Goal: Information Seeking & Learning: Find specific fact

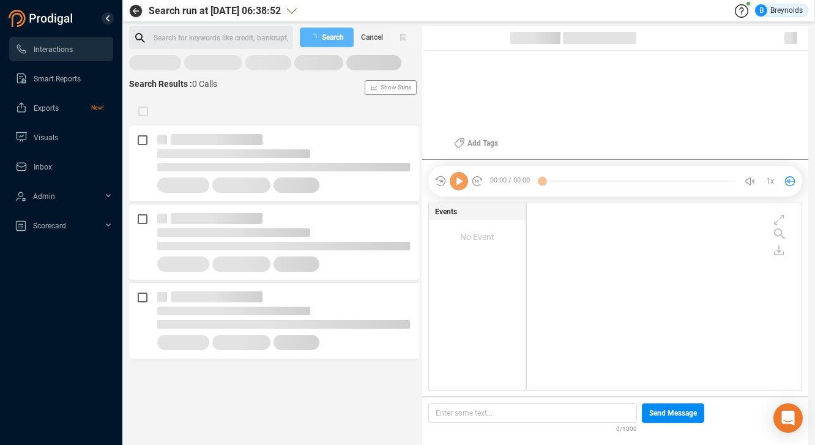
scroll to position [184, 269]
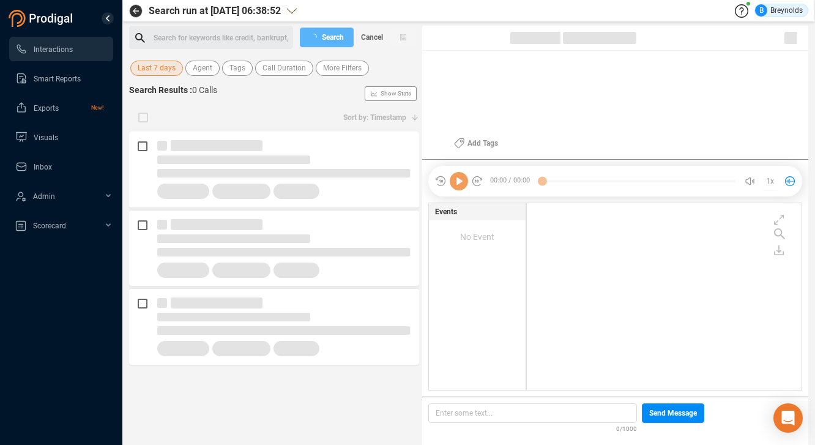
click at [168, 64] on span "Last 7 days" at bounding box center [157, 68] width 38 height 15
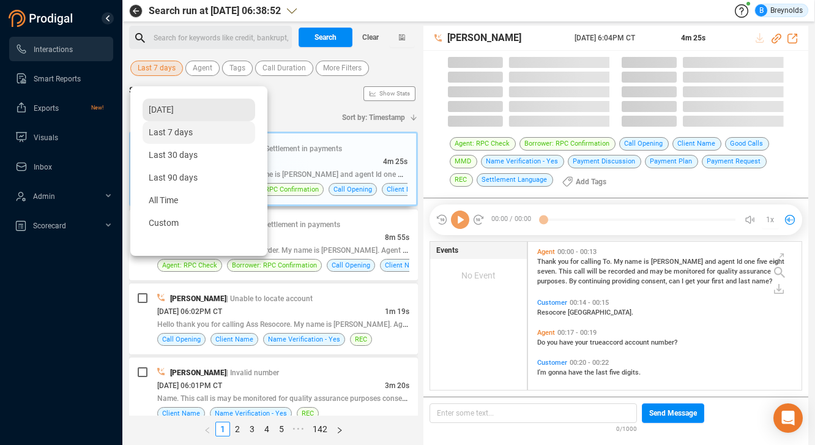
scroll to position [146, 268]
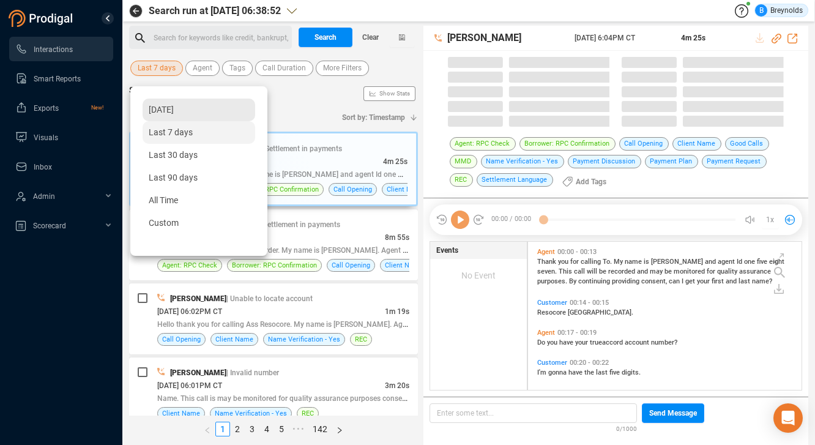
click at [170, 112] on span "[DATE]" at bounding box center [161, 110] width 25 height 10
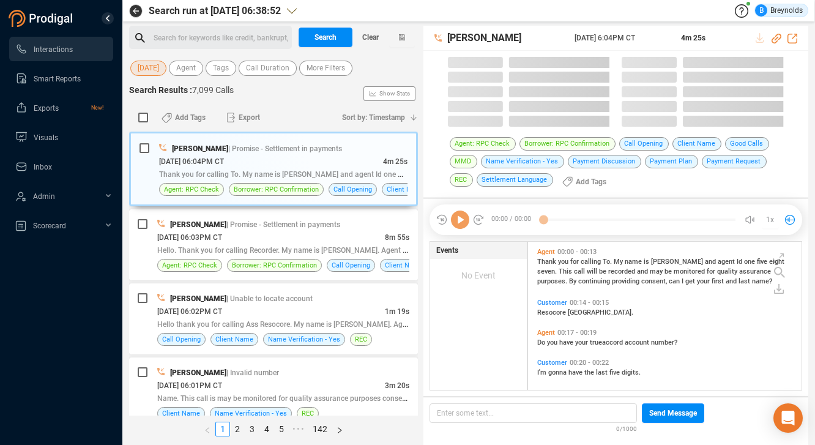
scroll to position [148, 268]
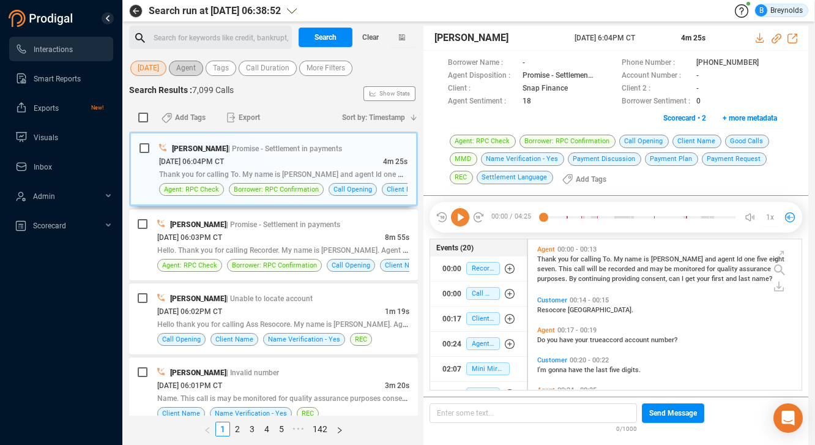
click at [192, 71] on span "Agent" at bounding box center [186, 68] width 20 height 15
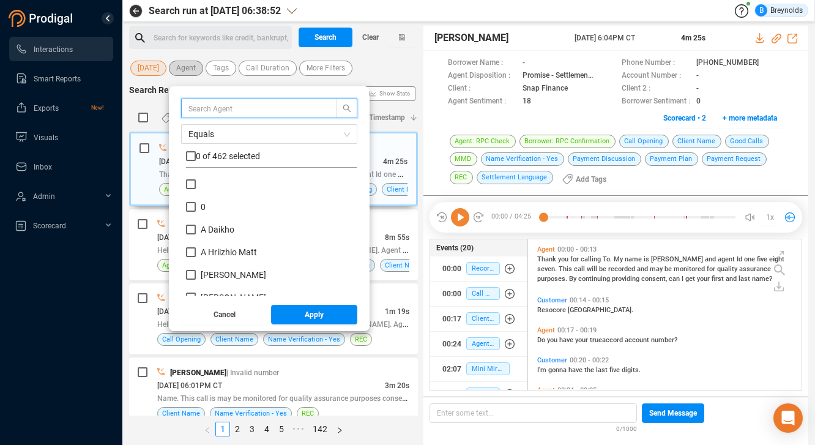
scroll to position [114, 165]
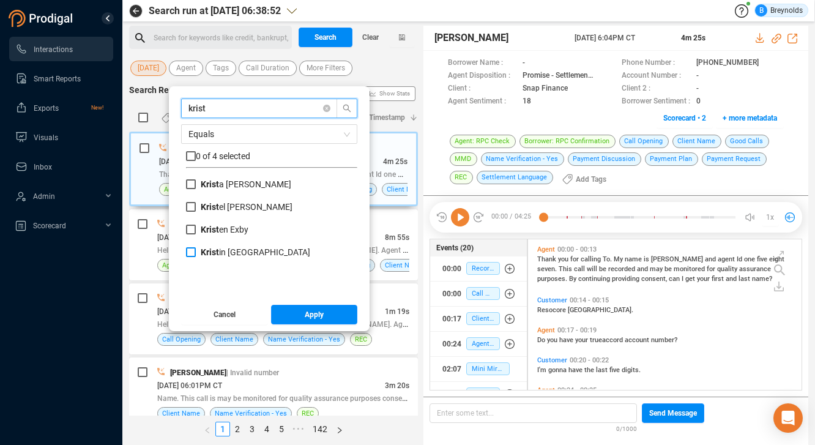
type input "krist"
click at [196, 249] on input "Krist in Nelson" at bounding box center [191, 252] width 10 height 10
checkbox input "true"
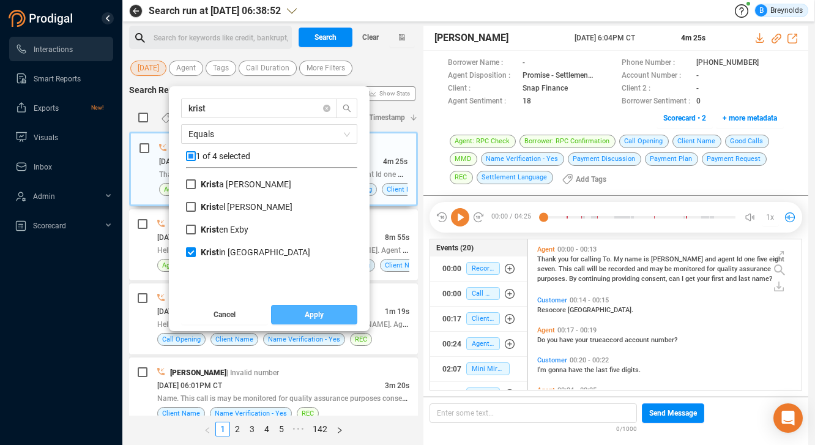
click at [323, 312] on span "Apply" at bounding box center [314, 315] width 19 height 20
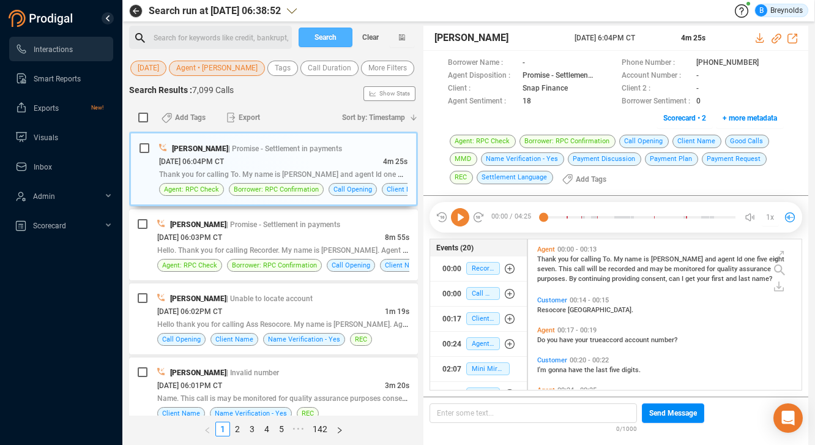
click at [324, 36] on span "Search" at bounding box center [326, 38] width 22 height 20
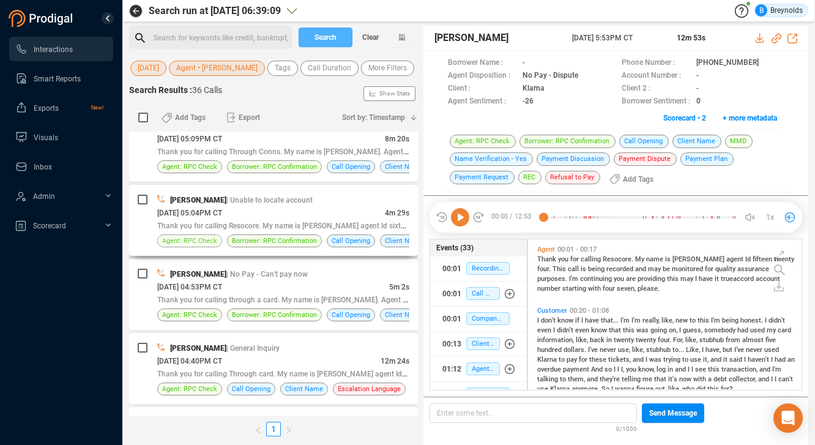
scroll to position [425, 0]
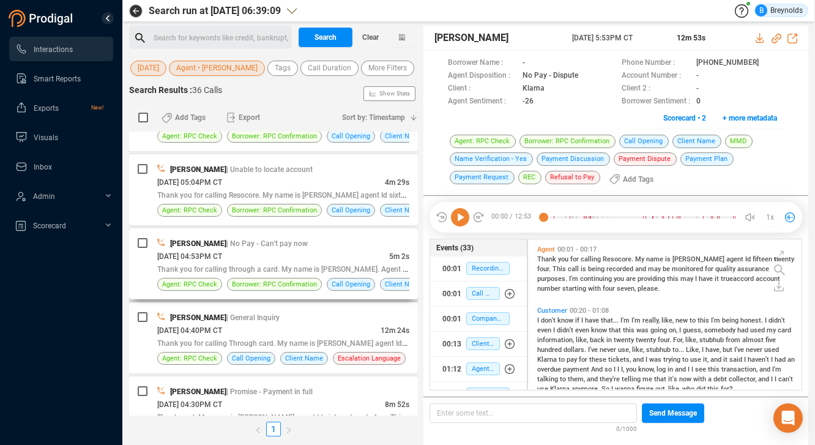
click at [266, 263] on div "Thank you for calling through a card. My name is Kristin. Agent Id twenty four.…" at bounding box center [283, 269] width 252 height 13
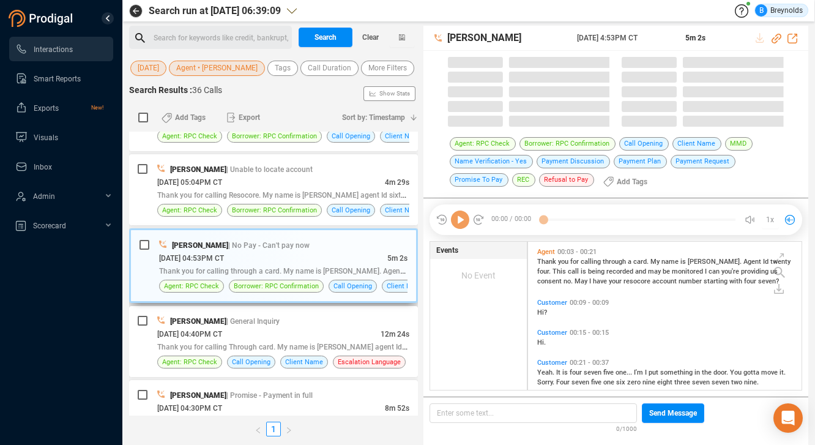
scroll to position [148, 268]
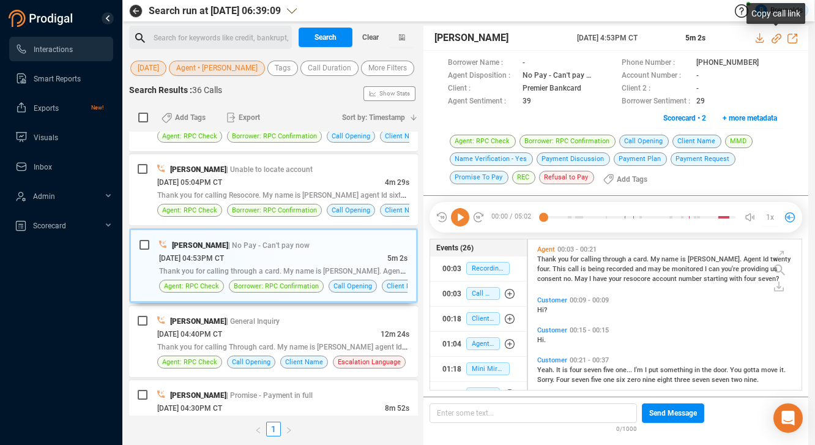
click at [778, 36] on icon at bounding box center [777, 39] width 10 height 10
click at [589, 87] on icon at bounding box center [592, 89] width 10 height 10
click at [765, 60] on icon at bounding box center [770, 64] width 10 height 10
click at [459, 215] on icon at bounding box center [460, 217] width 18 height 18
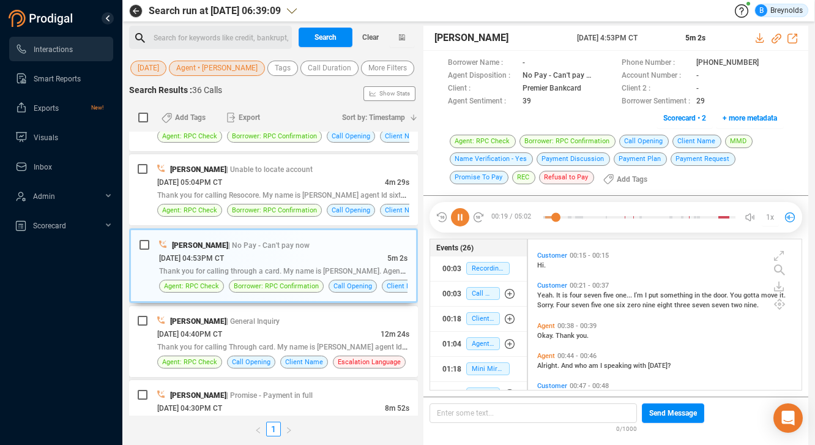
scroll to position [78, 0]
click at [459, 214] on icon at bounding box center [460, 217] width 18 height 18
click at [461, 219] on icon at bounding box center [460, 217] width 18 height 18
click at [229, 65] on span "Agent • Kristin Nelson" at bounding box center [216, 68] width 81 height 15
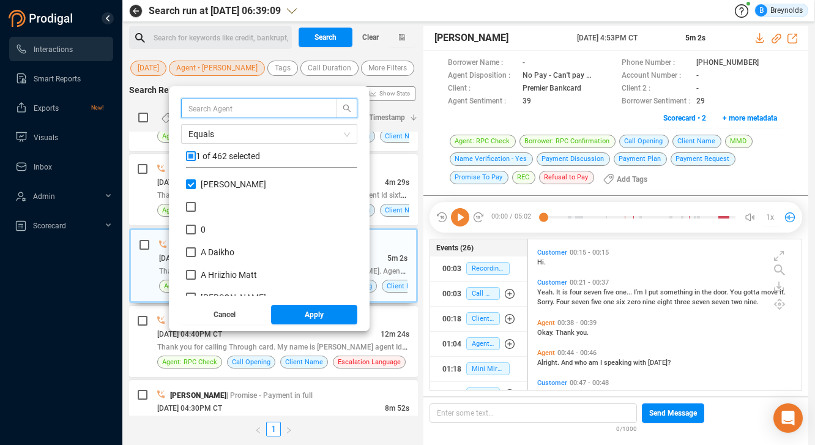
scroll to position [114, 165]
click at [196, 184] on input "Kristin Nelson" at bounding box center [191, 184] width 10 height 10
checkbox input "false"
click at [250, 108] on input "text" at bounding box center [254, 108] width 130 height 13
paste input "Ne'vaeh Gilmore"
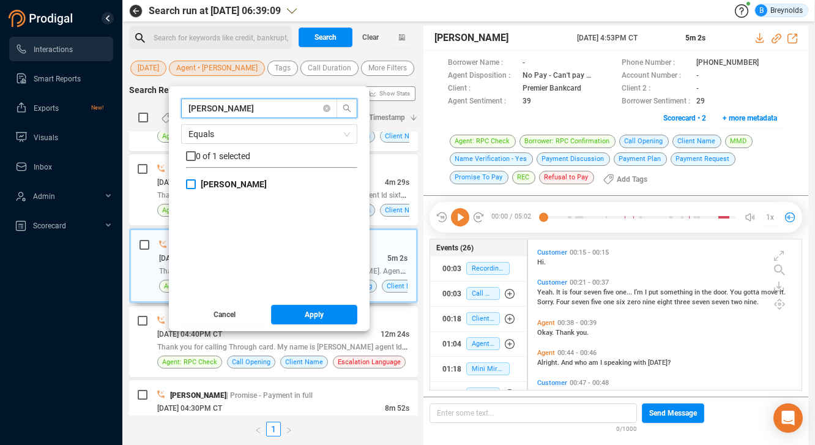
type input "Ne'vaeh Gilmore"
click at [196, 181] on input "Ne'vaeh Gilmore" at bounding box center [191, 184] width 10 height 10
checkbox input "true"
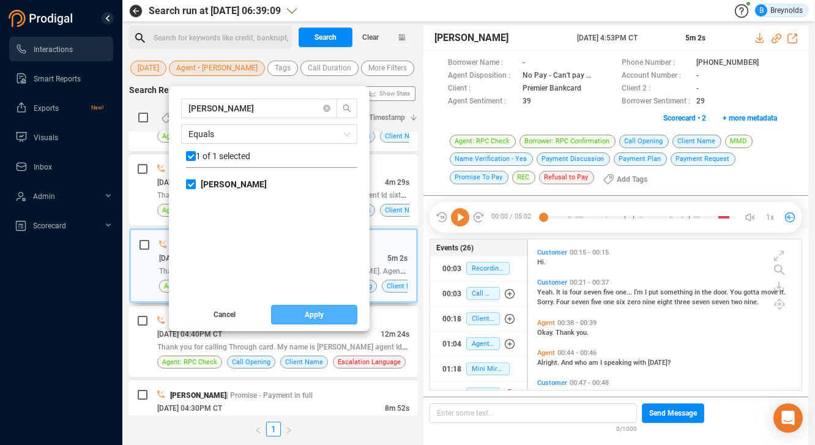
click at [313, 317] on button "Apply" at bounding box center [314, 315] width 87 height 20
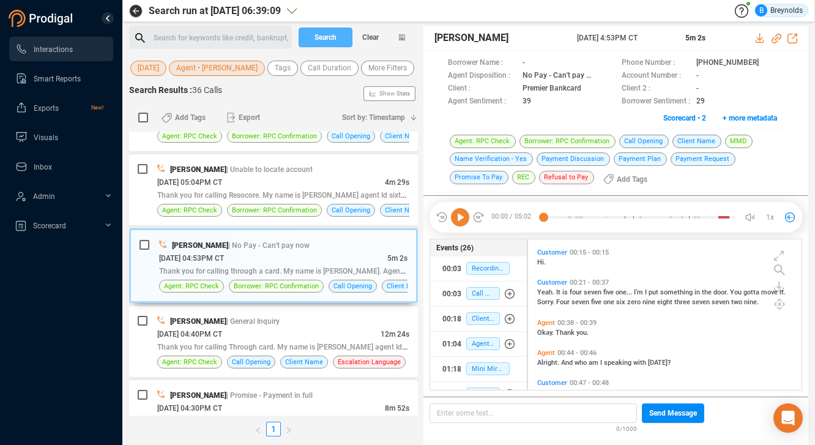
click at [329, 39] on span "Search" at bounding box center [326, 38] width 22 height 20
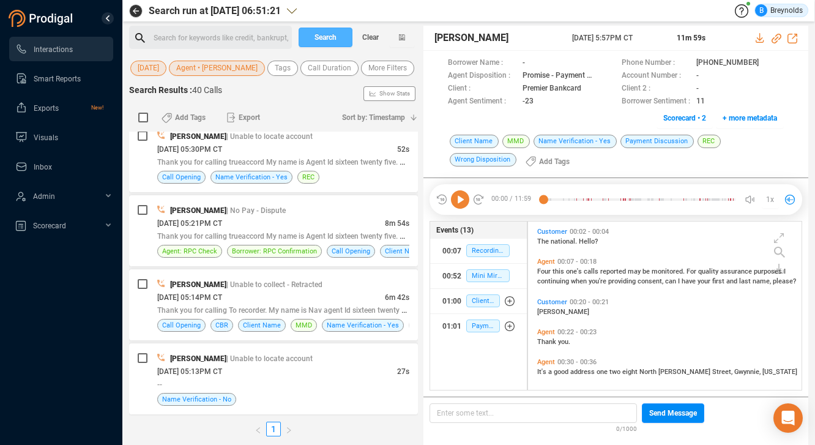
scroll to position [487, 0]
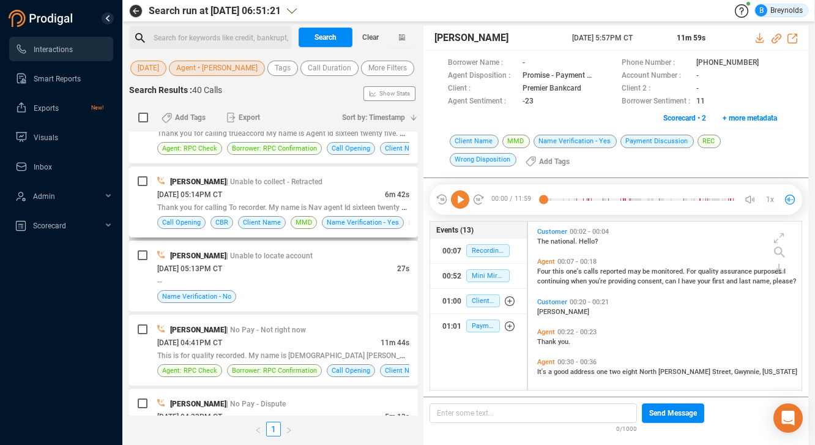
click at [271, 201] on div "10/08/2025 @ 05:14PM CT" at bounding box center [271, 194] width 228 height 13
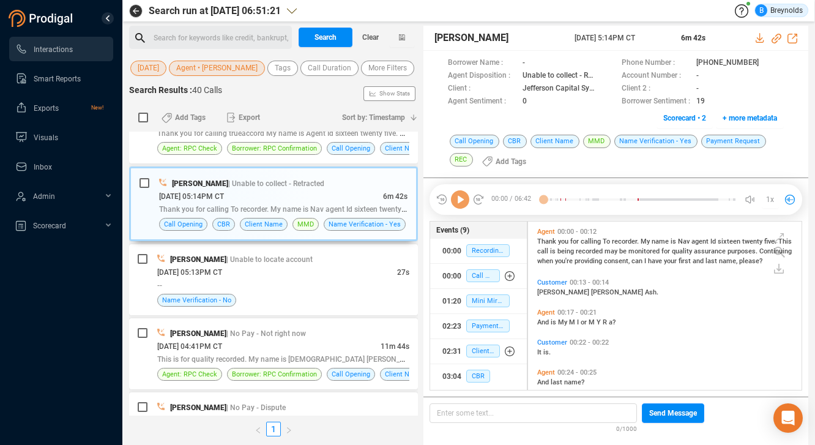
scroll to position [166, 268]
click at [777, 37] on icon at bounding box center [777, 39] width 10 height 10
click at [601, 89] on icon at bounding box center [605, 89] width 10 height 10
click at [765, 64] on icon at bounding box center [770, 64] width 10 height 10
click at [460, 200] on icon at bounding box center [460, 199] width 18 height 18
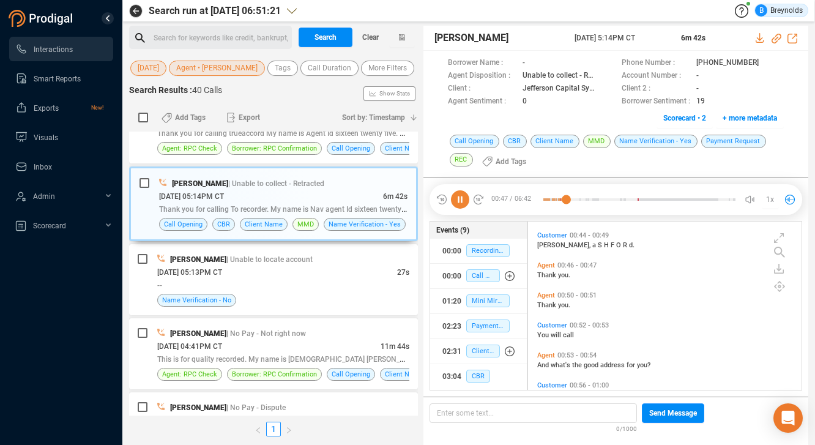
scroll to position [336, 0]
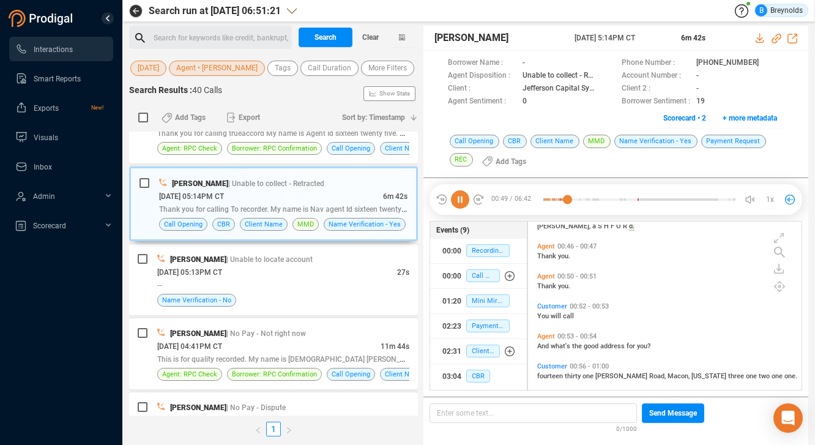
click at [461, 194] on icon at bounding box center [460, 199] width 18 height 18
click at [460, 199] on icon at bounding box center [460, 199] width 18 height 18
click at [458, 193] on icon at bounding box center [460, 199] width 18 height 18
click at [460, 198] on icon at bounding box center [460, 199] width 18 height 18
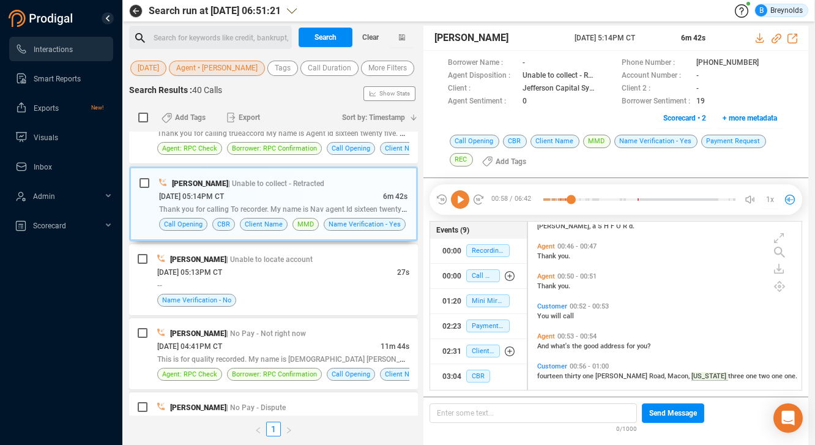
click at [459, 200] on icon at bounding box center [460, 199] width 18 height 18
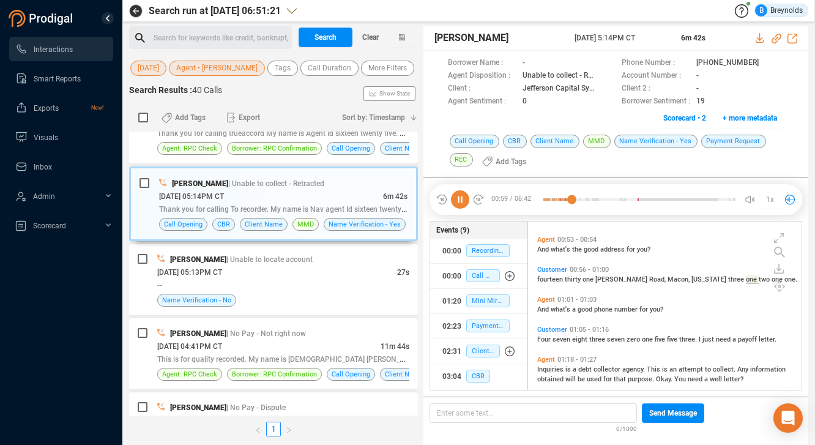
scroll to position [443, 0]
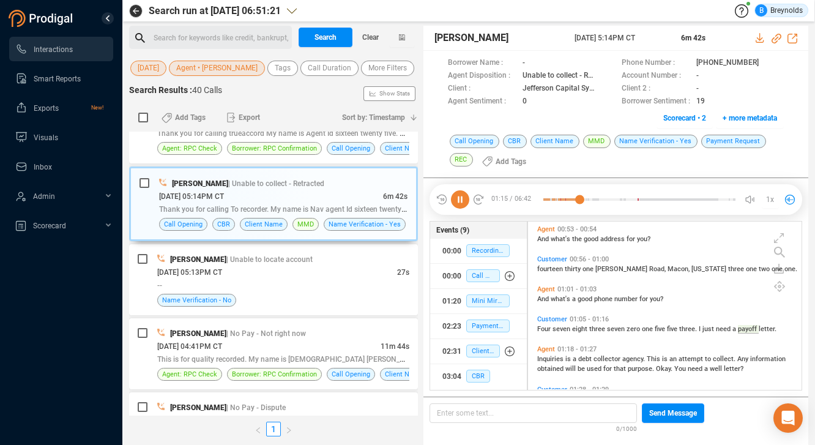
click at [461, 197] on icon at bounding box center [460, 199] width 18 height 18
click at [765, 62] on icon at bounding box center [770, 64] width 10 height 10
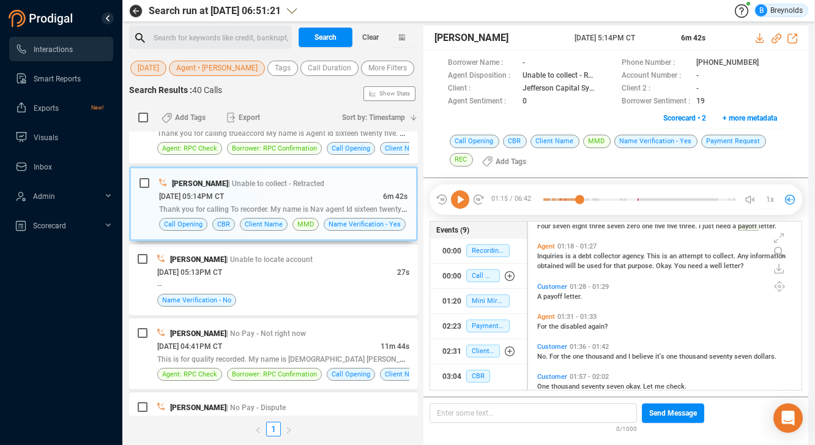
scroll to position [561, 0]
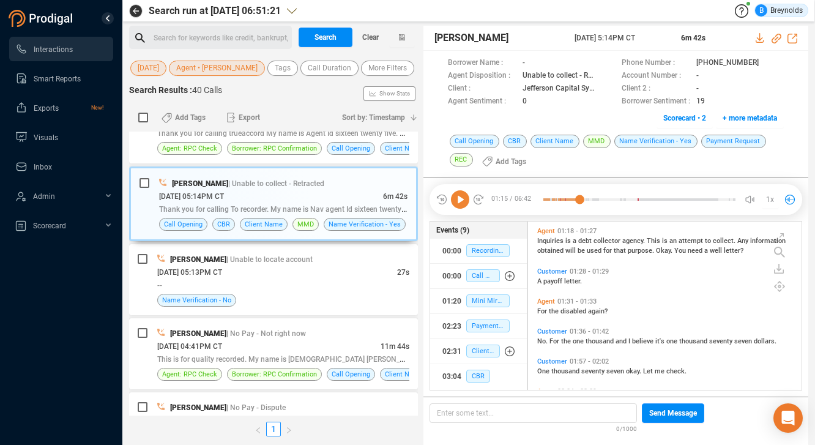
click at [463, 193] on icon at bounding box center [460, 199] width 18 height 18
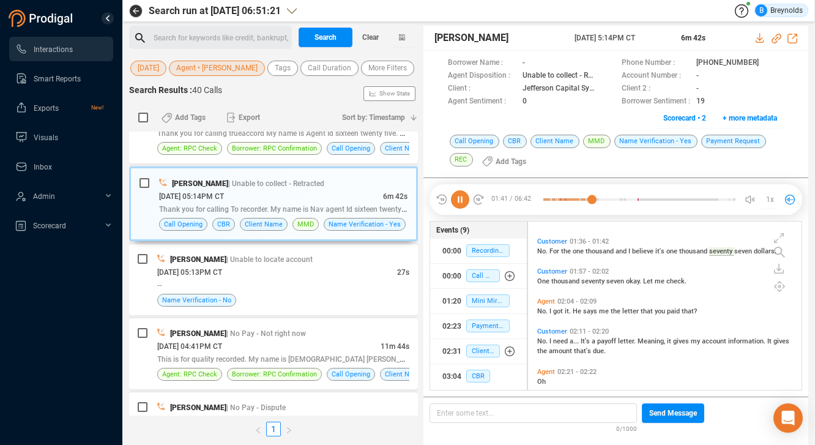
scroll to position [653, 0]
click at [462, 197] on icon at bounding box center [460, 199] width 18 height 18
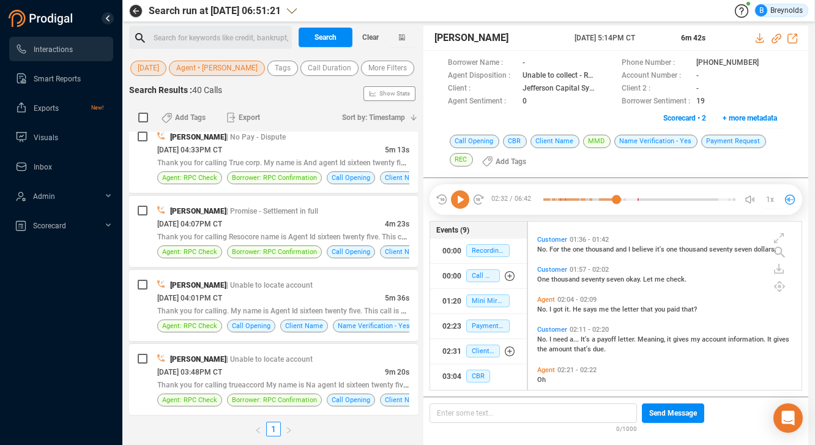
scroll to position [765, 0]
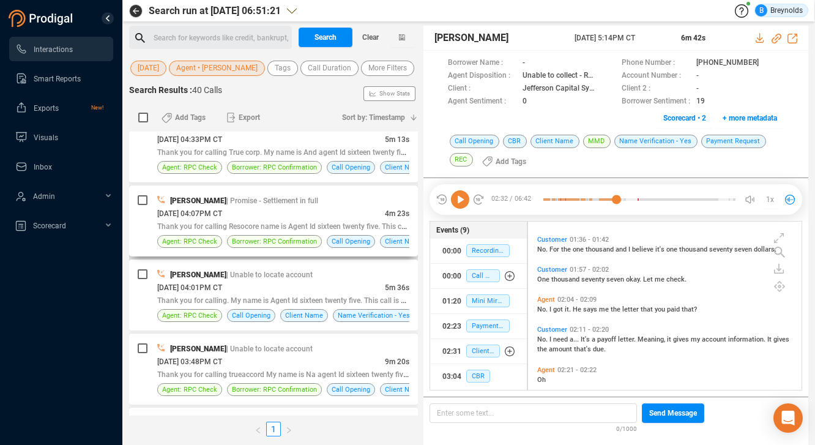
click at [234, 220] on div "10/08/2025 @ 04:07PM CT" at bounding box center [271, 213] width 228 height 13
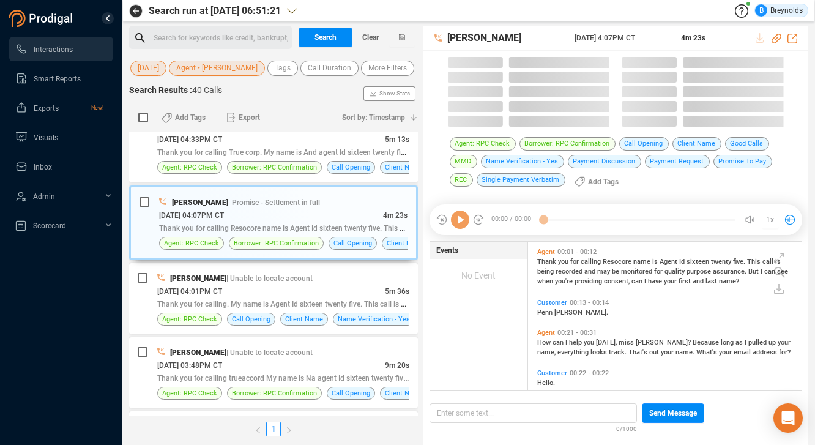
scroll to position [148, 268]
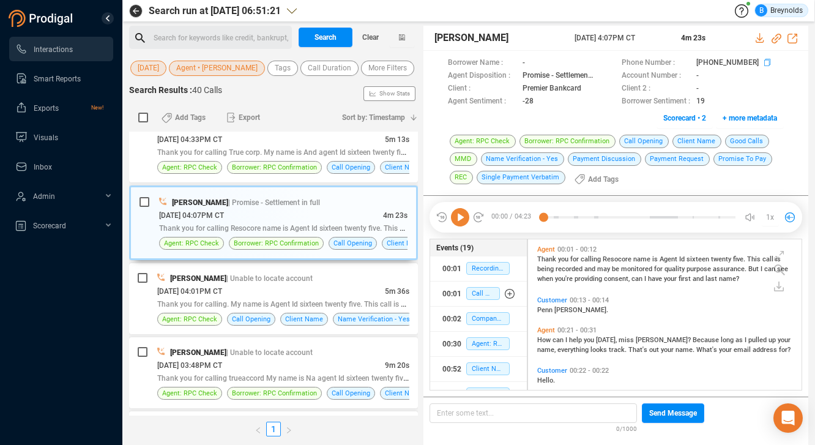
click at [765, 61] on icon at bounding box center [770, 64] width 10 height 10
click at [461, 212] on icon at bounding box center [460, 217] width 18 height 18
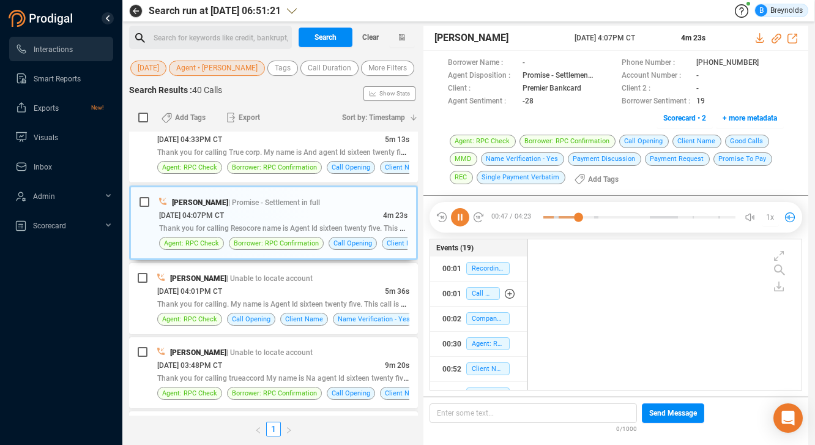
scroll to position [188, 0]
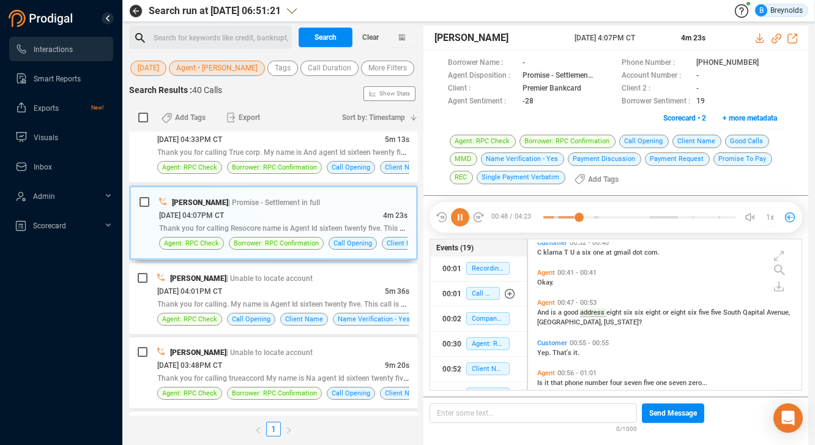
click at [460, 216] on icon at bounding box center [460, 217] width 18 height 18
click at [765, 61] on icon at bounding box center [770, 64] width 10 height 10
drag, startPoint x: 774, startPoint y: 39, endPoint x: 759, endPoint y: 39, distance: 14.7
click at [773, 39] on icon at bounding box center [777, 39] width 10 height 10
click at [593, 87] on icon at bounding box center [590, 87] width 6 height 7
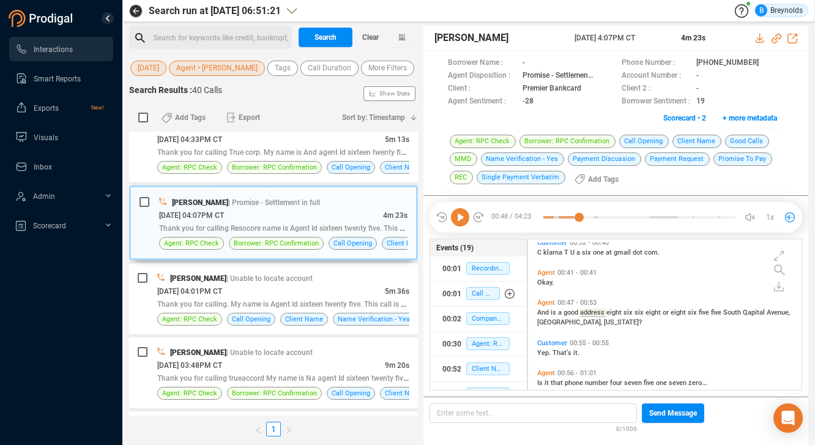
click at [463, 210] on icon at bounding box center [460, 217] width 18 height 18
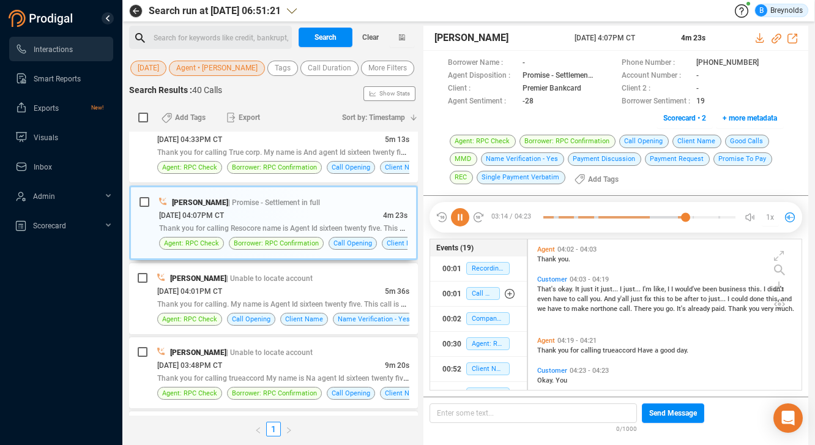
scroll to position [1003, 0]
